Goal: Transaction & Acquisition: Purchase product/service

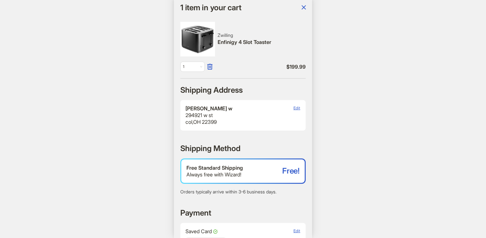
scroll to position [1045, 0]
click at [305, 9] on icon "button" at bounding box center [304, 8] width 8 height 8
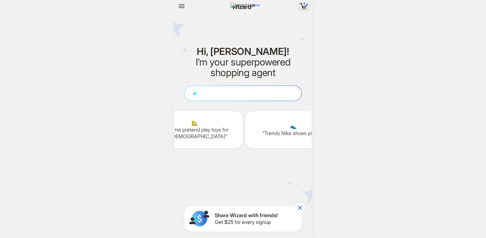
click at [303, 7] on icon "button" at bounding box center [304, 6] width 4 height 1
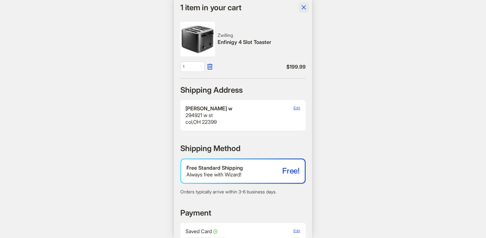
click at [299, 7] on button "button" at bounding box center [303, 8] width 10 height 10
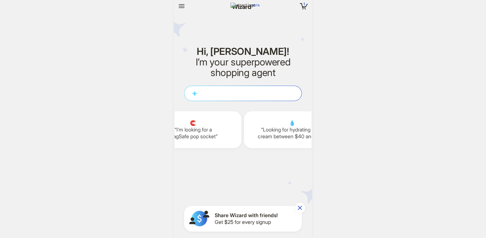
scroll to position [0, 1120]
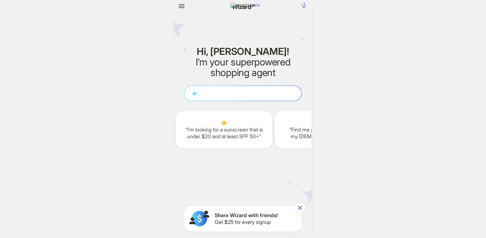
scroll to position [1045, 0]
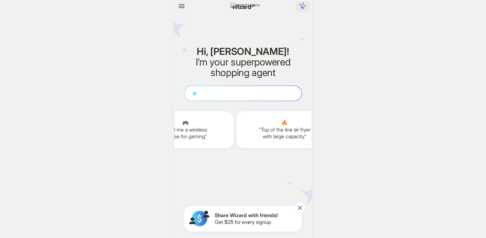
click at [302, 6] on icon "button" at bounding box center [302, 6] width 10 height 10
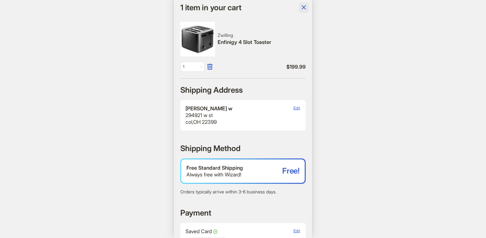
click at [307, 5] on icon "button" at bounding box center [304, 8] width 8 height 8
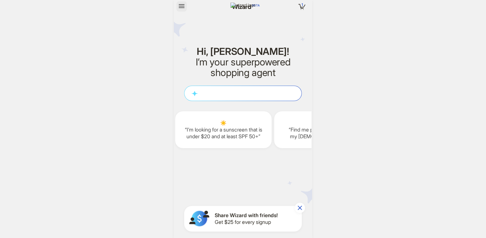
click at [182, 6] on icon "button" at bounding box center [182, 6] width 6 height 4
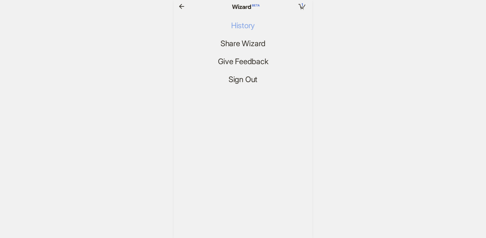
click at [241, 27] on span "History" at bounding box center [243, 25] width 24 height 9
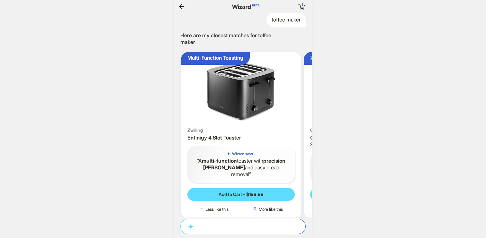
scroll to position [0, 1225]
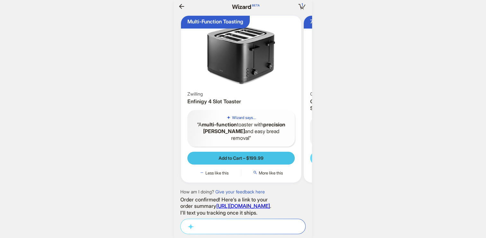
click at [242, 161] on span "Add to Cart – $199.99" at bounding box center [240, 158] width 45 height 6
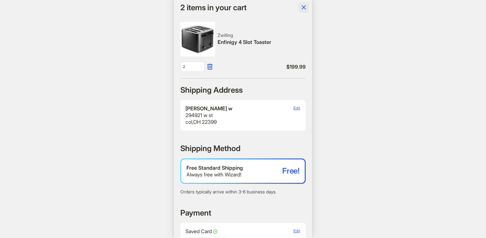
click at [302, 9] on icon "button" at bounding box center [303, 7] width 4 height 4
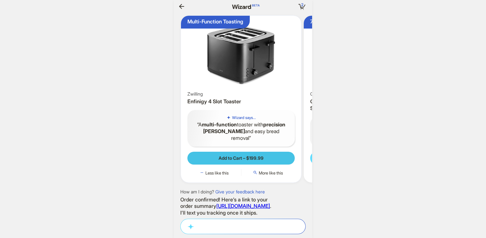
scroll to position [0, 1187]
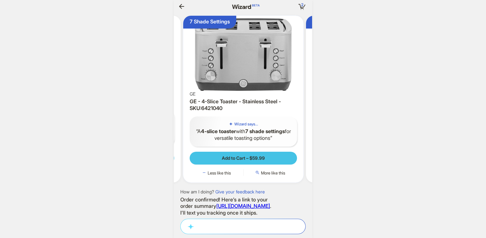
scroll to position [0, 122]
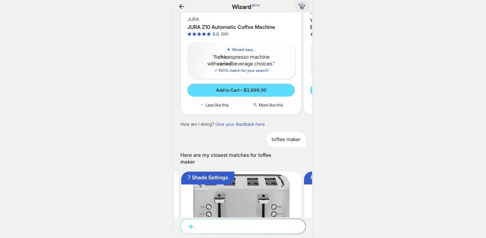
click at [298, 2] on icon "button" at bounding box center [302, 7] width 12 height 12
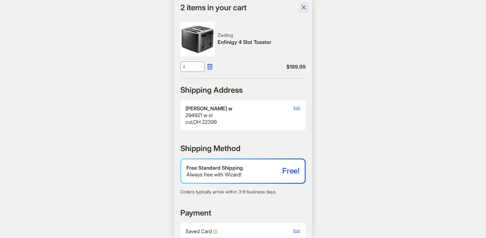
click at [200, 69] on span "2" at bounding box center [192, 67] width 19 height 10
click at [189, 102] on div "3" at bounding box center [193, 101] width 12 height 5
click at [302, 10] on icon "button" at bounding box center [304, 8] width 8 height 8
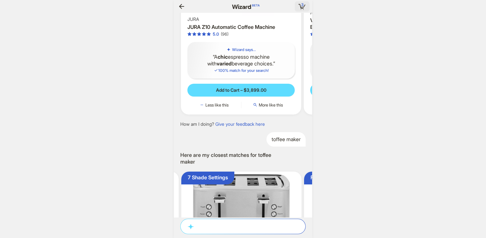
click at [300, 7] on icon "button" at bounding box center [301, 7] width 3 height 1
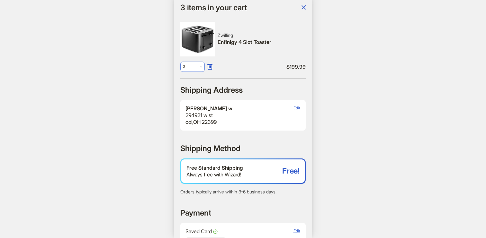
click at [197, 65] on span "3" at bounding box center [192, 67] width 19 height 10
click at [186, 115] on div "4" at bounding box center [192, 112] width 19 height 10
click at [304, 7] on icon "button" at bounding box center [304, 8] width 8 height 8
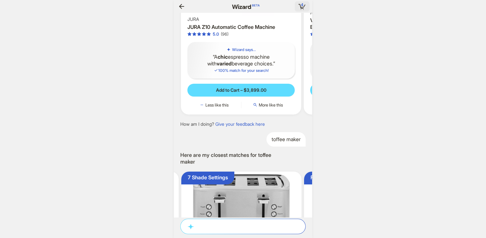
click at [301, 8] on rect "button" at bounding box center [300, 6] width 2 height 4
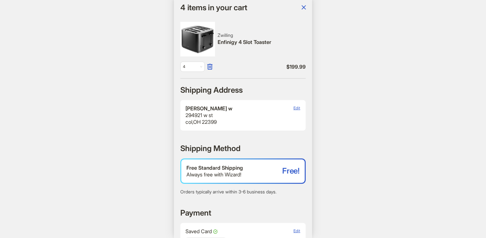
click at [194, 60] on div "Zwilling Enfinigy 4 Slot Toaster 4 $ 199.99" at bounding box center [242, 47] width 125 height 50
click at [194, 61] on div "Zwilling Enfinigy 4 Slot Toaster 4 $ 199.99" at bounding box center [242, 47] width 125 height 50
click at [194, 66] on span "4" at bounding box center [192, 67] width 19 height 10
click at [190, 121] on div "5" at bounding box center [193, 121] width 12 height 5
click at [300, 8] on icon "button" at bounding box center [304, 8] width 8 height 8
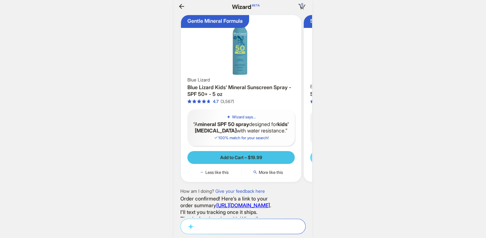
click at [247, 155] on span "Add to Cart – $19.99" at bounding box center [241, 158] width 42 height 6
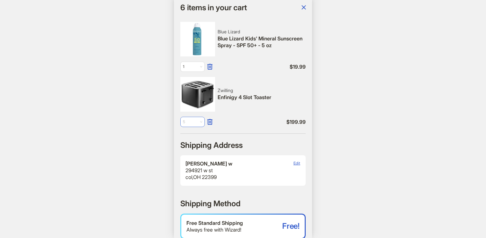
click at [197, 124] on span "5" at bounding box center [192, 122] width 19 height 10
click at [195, 64] on span "1" at bounding box center [192, 67] width 19 height 10
click at [191, 87] on div "2" at bounding box center [192, 91] width 19 height 10
click at [307, 5] on icon "button" at bounding box center [304, 8] width 8 height 8
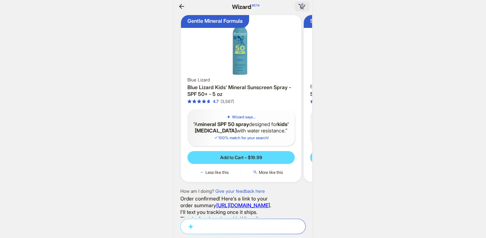
click at [298, 10] on icon "button" at bounding box center [302, 7] width 12 height 12
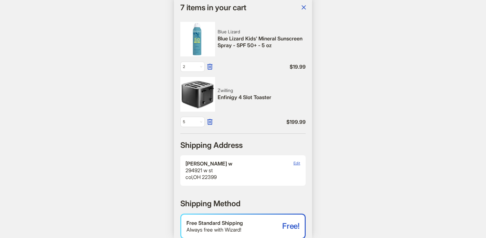
click at [302, 8] on icon "button" at bounding box center [303, 7] width 4 height 4
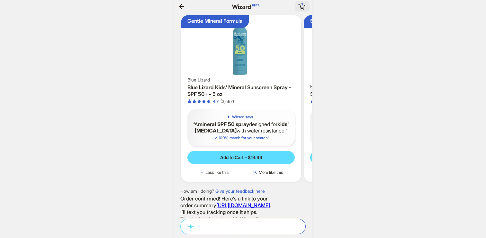
click at [299, 8] on icon "button" at bounding box center [302, 7] width 12 height 12
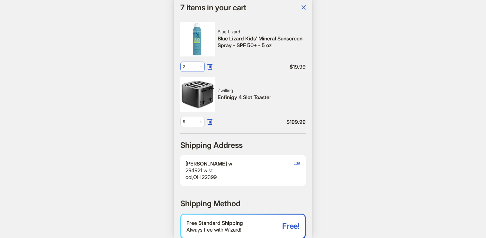
click at [199, 71] on span "2" at bounding box center [192, 67] width 19 height 10
click at [190, 100] on div "3" at bounding box center [193, 101] width 12 height 5
click at [305, 8] on icon "button" at bounding box center [303, 7] width 4 height 4
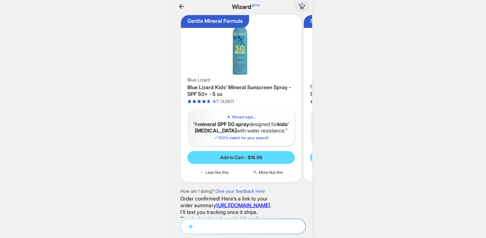
click at [303, 5] on span "7" at bounding box center [302, 4] width 2 height 5
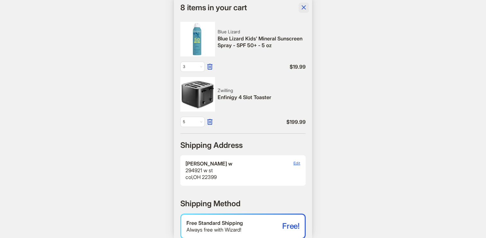
click at [302, 10] on icon "button" at bounding box center [304, 8] width 8 height 8
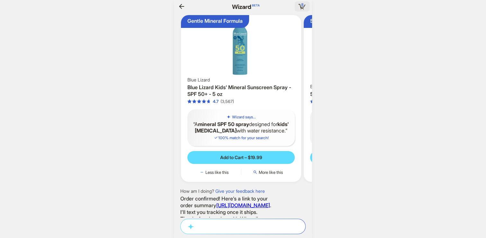
click at [301, 10] on icon "button" at bounding box center [302, 7] width 12 height 12
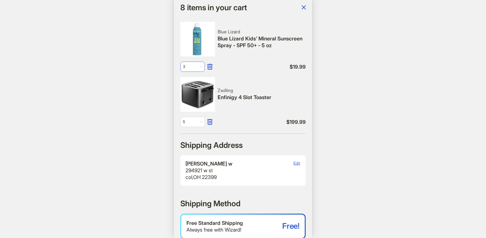
click at [195, 66] on span "3" at bounding box center [192, 67] width 19 height 10
click at [189, 114] on div "4" at bounding box center [193, 111] width 12 height 5
click at [303, 10] on icon "button" at bounding box center [304, 8] width 8 height 8
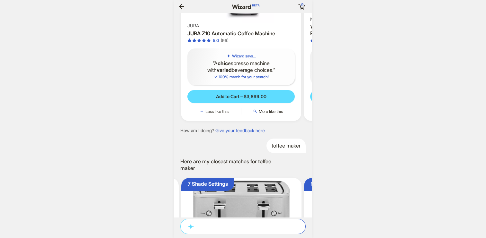
scroll to position [963, 0]
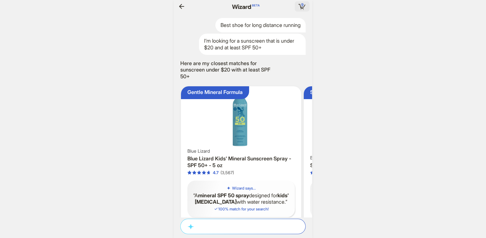
click at [301, 5] on span "9" at bounding box center [302, 4] width 2 height 5
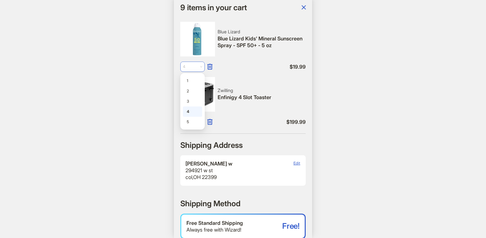
click at [198, 69] on span "4" at bounding box center [192, 67] width 19 height 10
click at [188, 121] on div "5" at bounding box center [193, 121] width 12 height 5
click at [304, 8] on icon "button" at bounding box center [303, 7] width 4 height 4
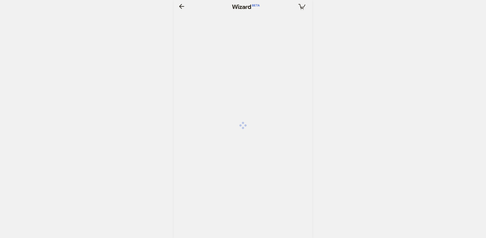
scroll to position [0, 790]
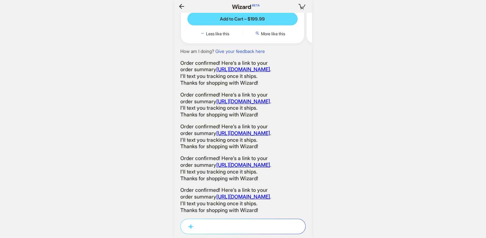
scroll to position [0, 125]
click at [303, 6] on icon "button" at bounding box center [302, 7] width 12 height 12
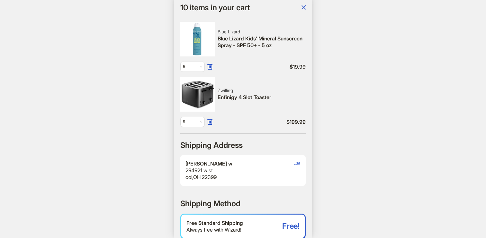
scroll to position [0, 865]
click at [210, 66] on icon "button" at bounding box center [210, 67] width 8 height 8
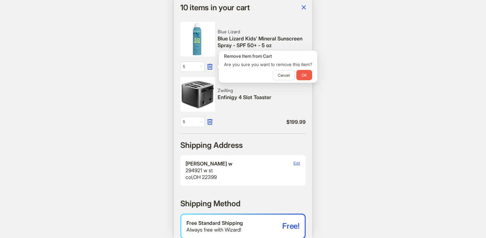
click at [305, 75] on span "OK" at bounding box center [303, 75] width 5 height 5
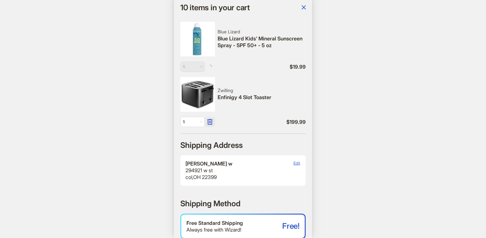
click at [211, 122] on icon "button" at bounding box center [210, 122] width 8 height 8
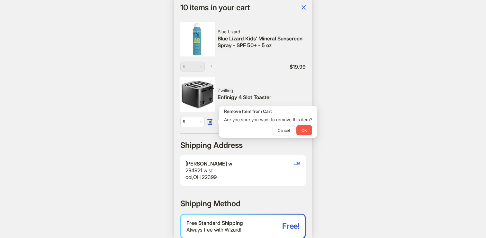
click at [306, 128] on span "OK" at bounding box center [303, 130] width 5 height 5
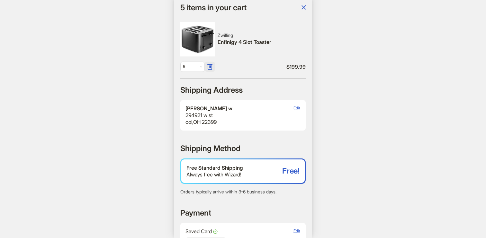
click at [210, 65] on icon "button" at bounding box center [210, 67] width 8 height 8
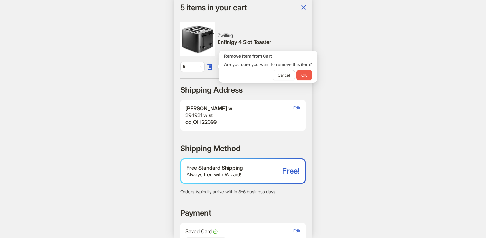
click at [303, 77] on button "OK" at bounding box center [304, 75] width 16 height 10
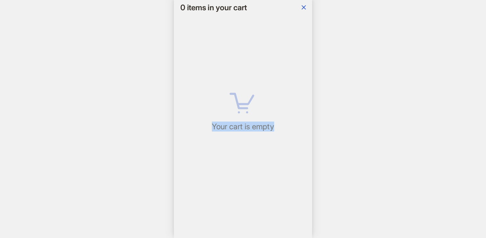
drag, startPoint x: 223, startPoint y: 82, endPoint x: 263, endPoint y: 184, distance: 109.6
click at [263, 184] on div "Your cart is empty" at bounding box center [242, 106] width 125 height 210
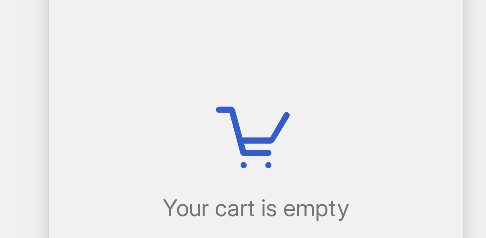
scroll to position [0, 1156]
drag, startPoint x: 236, startPoint y: 102, endPoint x: 236, endPoint y: 92, distance: 10.9
click at [236, 92] on icon at bounding box center [242, 101] width 41 height 41
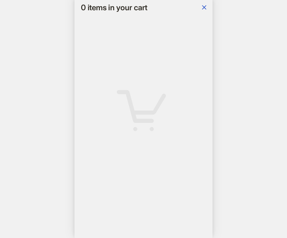
scroll to position [0, 1026]
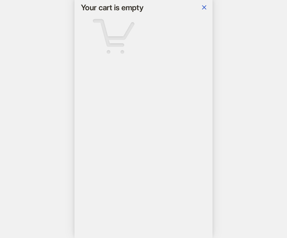
scroll to position [0, 1181]
click at [287, 4] on div "Your cart is empty Hi, ryan! I’m your superpowered shopping agent W h a t a r e…" at bounding box center [143, 119] width 287 height 238
